Goal: Transaction & Acquisition: Purchase product/service

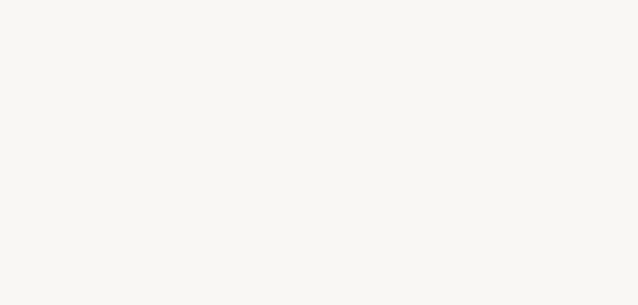
select select "ES"
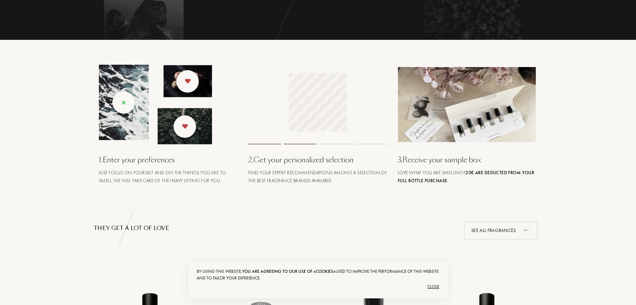
scroll to position [233, 0]
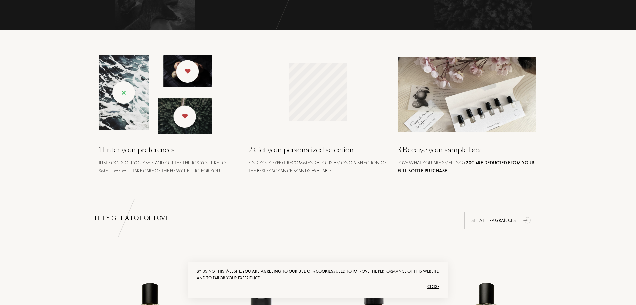
click at [421, 156] on div "3 . Receive your sample box Love what you are smelling? 20€ are deducted from y…" at bounding box center [467, 115] width 149 height 120
click at [422, 166] on div "Love what you are smelling? 20€ are deducted from your full bottle purchase." at bounding box center [468, 167] width 140 height 16
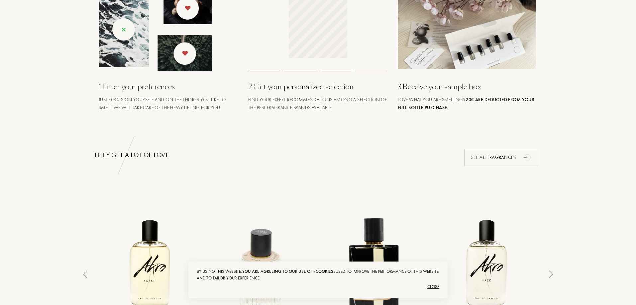
scroll to position [266, 0]
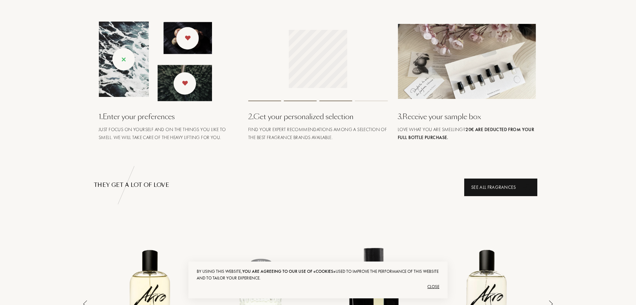
click at [482, 188] on div "See all fragrances" at bounding box center [500, 188] width 73 height 18
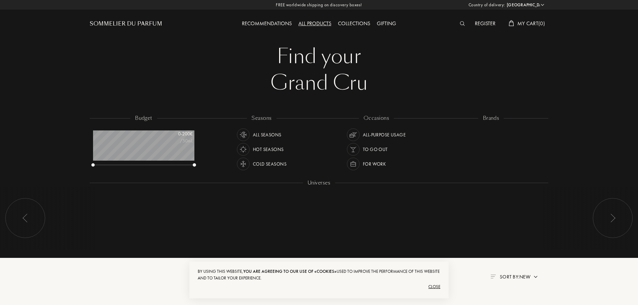
select select "ES"
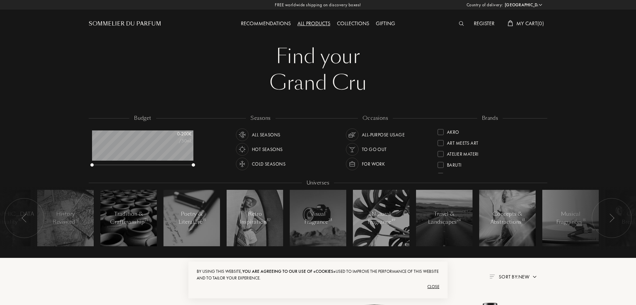
scroll to position [33, 101]
click at [308, 22] on div "All products" at bounding box center [314, 24] width 40 height 9
select select "ES"
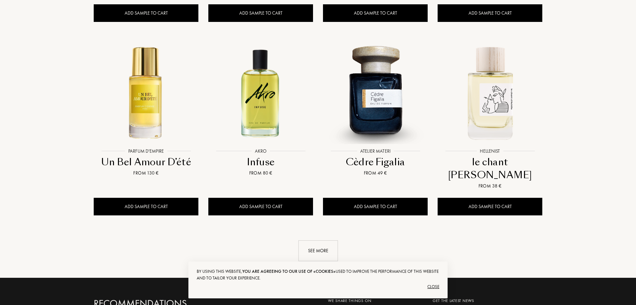
scroll to position [764, 0]
